Goal: Find specific fact: Find specific fact

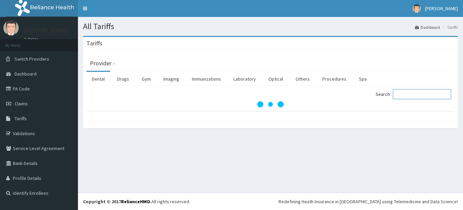
click at [408, 95] on input "Search:" at bounding box center [422, 94] width 58 height 10
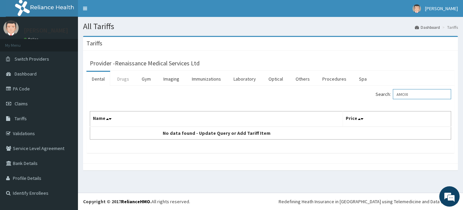
type input "AMOXI"
click at [122, 80] on link "Drugs" at bounding box center [123, 79] width 23 height 14
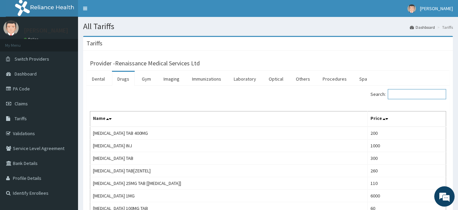
click at [414, 95] on input "Search:" at bounding box center [417, 94] width 58 height 10
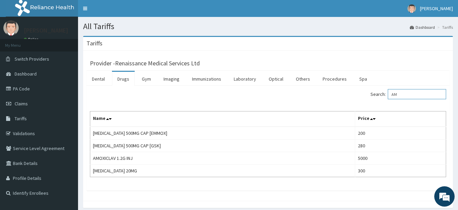
type input "A"
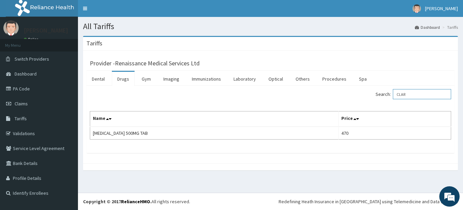
type input "CLAR"
